Goal: Navigation & Orientation: Find specific page/section

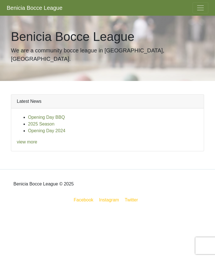
click at [202, 8] on span "Toggle navigation" at bounding box center [200, 8] width 8 height 8
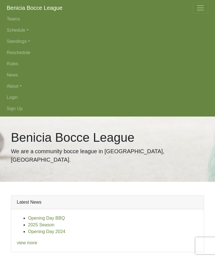
click at [204, 7] on span "Toggle navigation" at bounding box center [200, 8] width 8 height 8
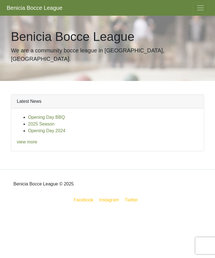
click at [201, 12] on button "Toggle navigation" at bounding box center [200, 7] width 16 height 11
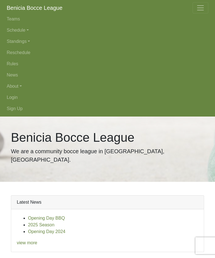
click at [27, 30] on link "Schedule" at bounding box center [107, 30] width 201 height 11
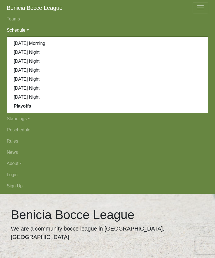
click at [27, 107] on strong "Playoffs" at bounding box center [22, 105] width 17 height 5
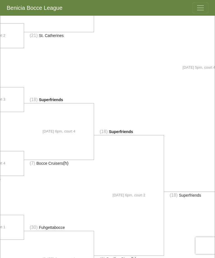
scroll to position [0, 121]
click at [202, 8] on span "Toggle navigation" at bounding box center [200, 8] width 8 height 8
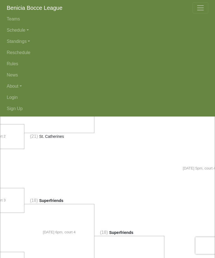
scroll to position [248, 0]
click at [28, 41] on link "Standings" at bounding box center [107, 41] width 201 height 11
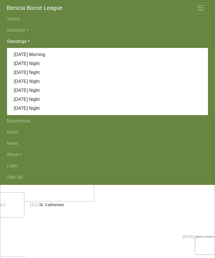
click at [151, 23] on link "Teams" at bounding box center [107, 18] width 201 height 11
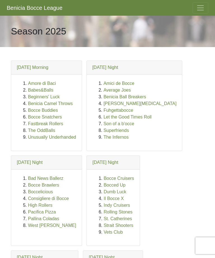
click at [197, 9] on span "Toggle navigation" at bounding box center [200, 8] width 8 height 8
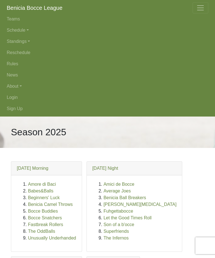
click at [28, 44] on link "Standings" at bounding box center [107, 41] width 201 height 11
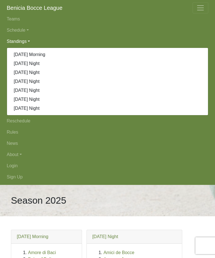
click at [26, 25] on link "Schedule" at bounding box center [107, 30] width 201 height 11
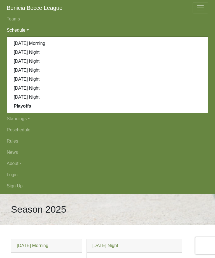
click at [27, 109] on link "Playoffs" at bounding box center [107, 106] width 201 height 9
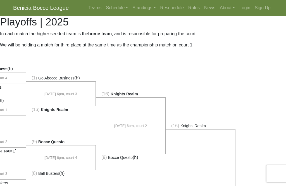
click at [147, 8] on link "Standings" at bounding box center [144, 7] width 28 height 11
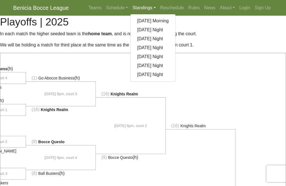
click at [90, 7] on link "Teams" at bounding box center [95, 7] width 18 height 11
